Goal: Task Accomplishment & Management: Use online tool/utility

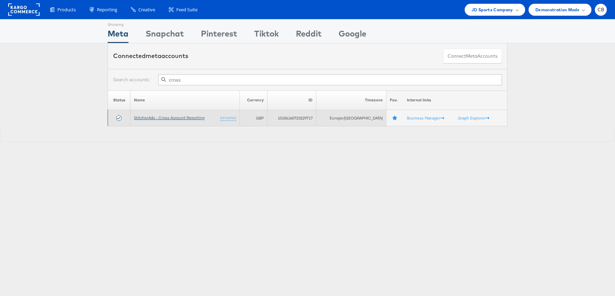
type input "cross"
click at [179, 115] on link "StitcherAds - Cross Account Reporting" at bounding box center [169, 117] width 71 height 5
